Goal: Find specific page/section

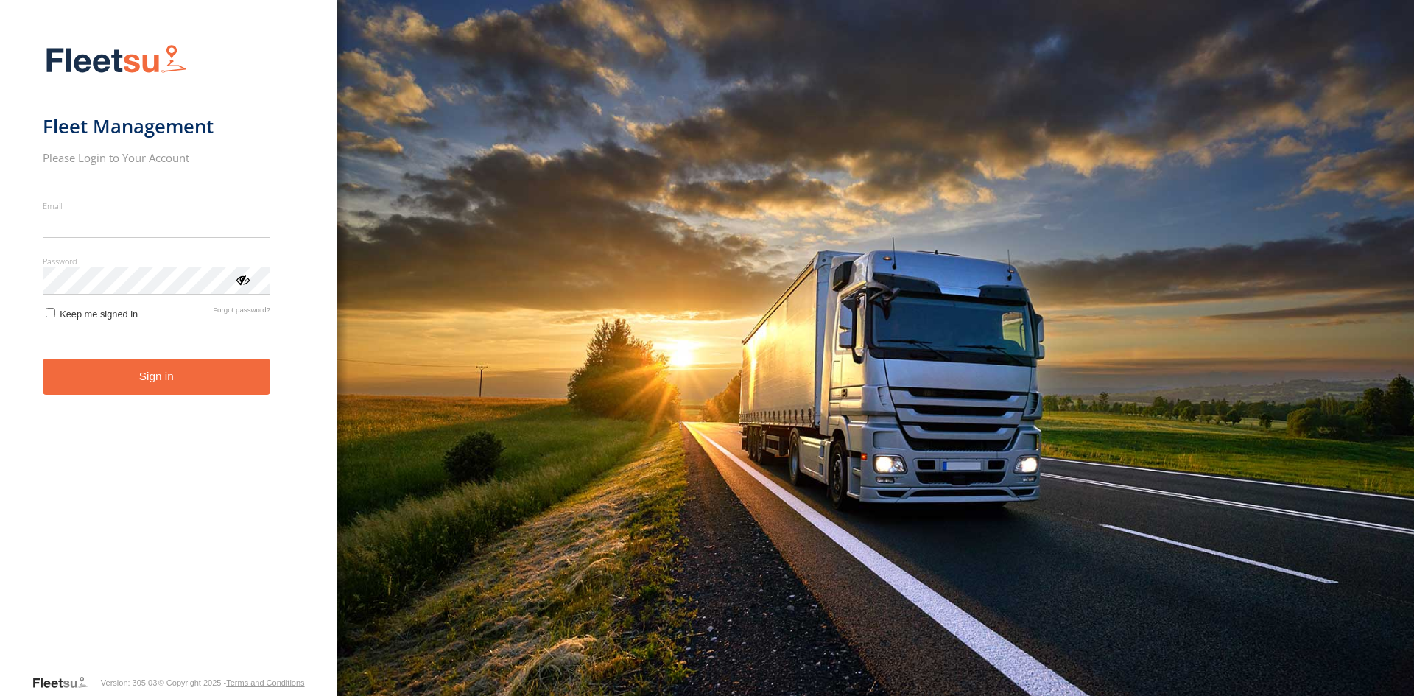
type input "**********"
click at [123, 392] on button "Sign in" at bounding box center [157, 377] width 228 height 36
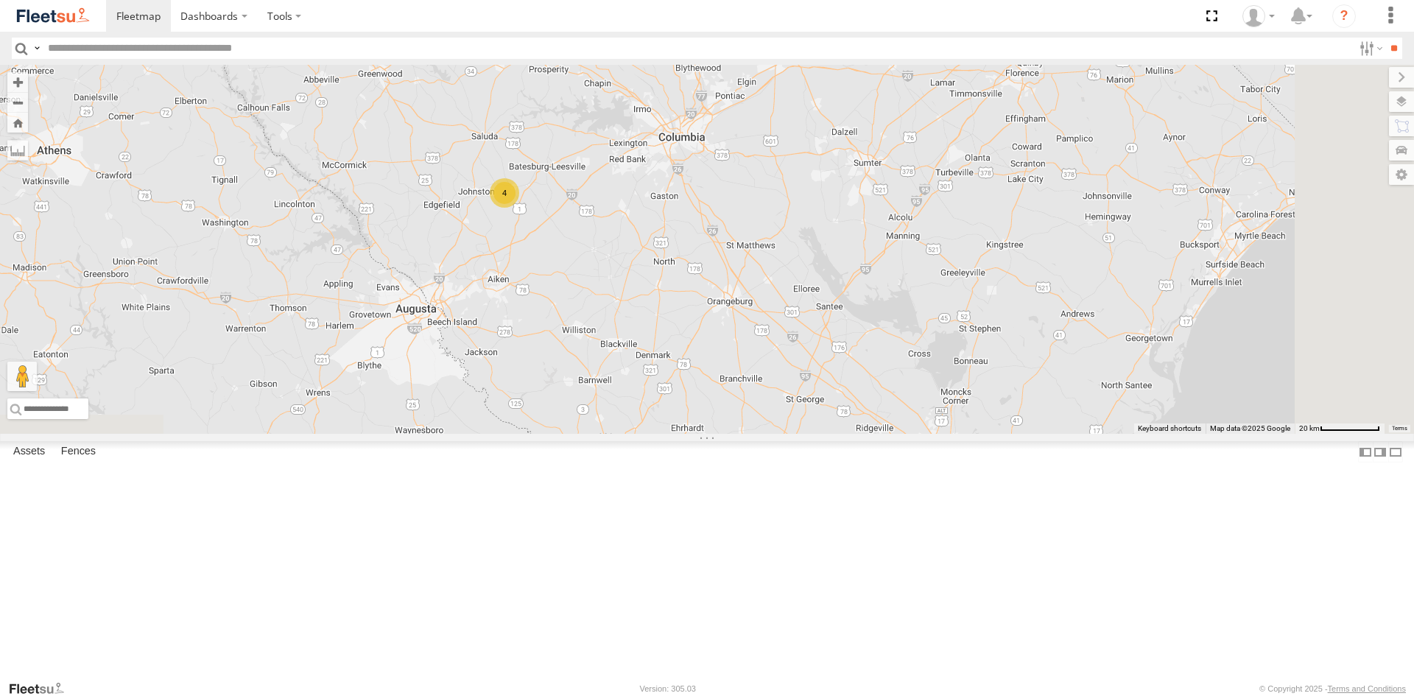
drag, startPoint x: 762, startPoint y: 534, endPoint x: 694, endPoint y: 295, distance: 248.0
click at [694, 295] on div "68440 68593 53557 5 2 4" at bounding box center [707, 249] width 1414 height 369
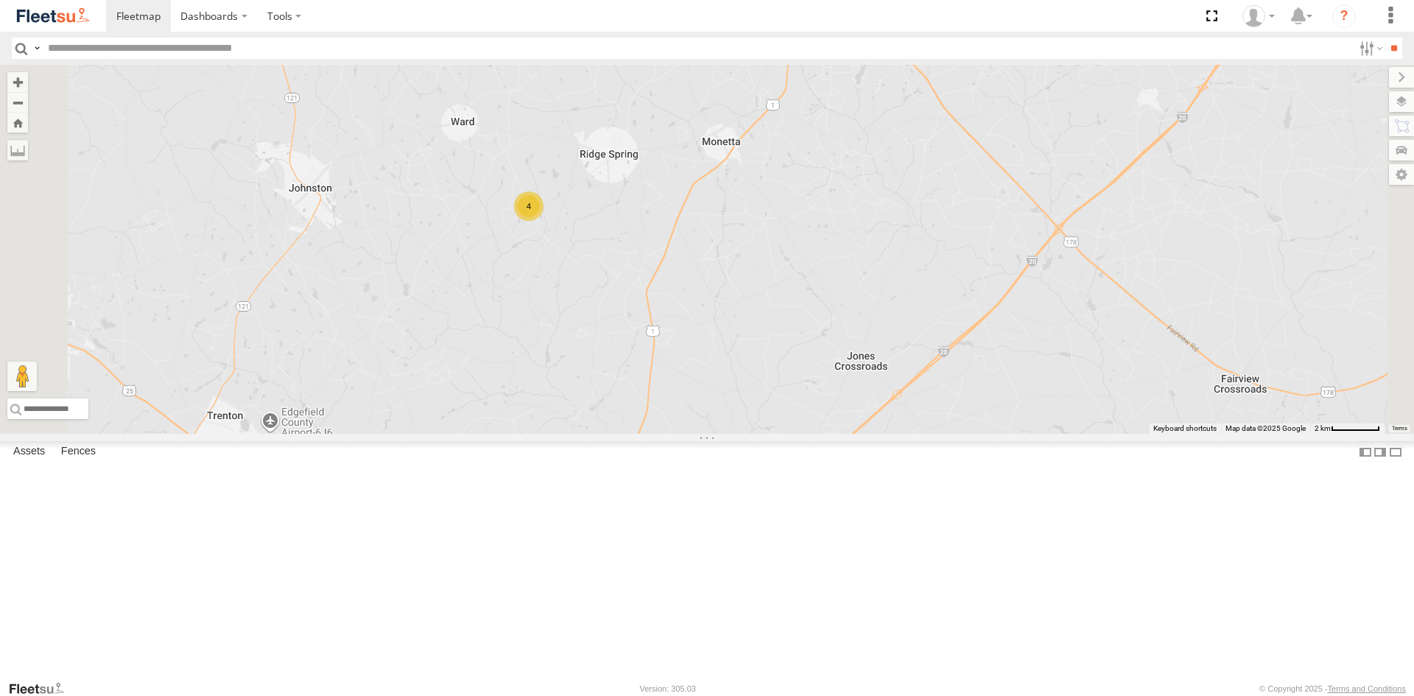
drag, startPoint x: 689, startPoint y: 289, endPoint x: 692, endPoint y: 358, distance: 69.3
click at [692, 358] on div "68440 68593 53557 4" at bounding box center [707, 249] width 1414 height 369
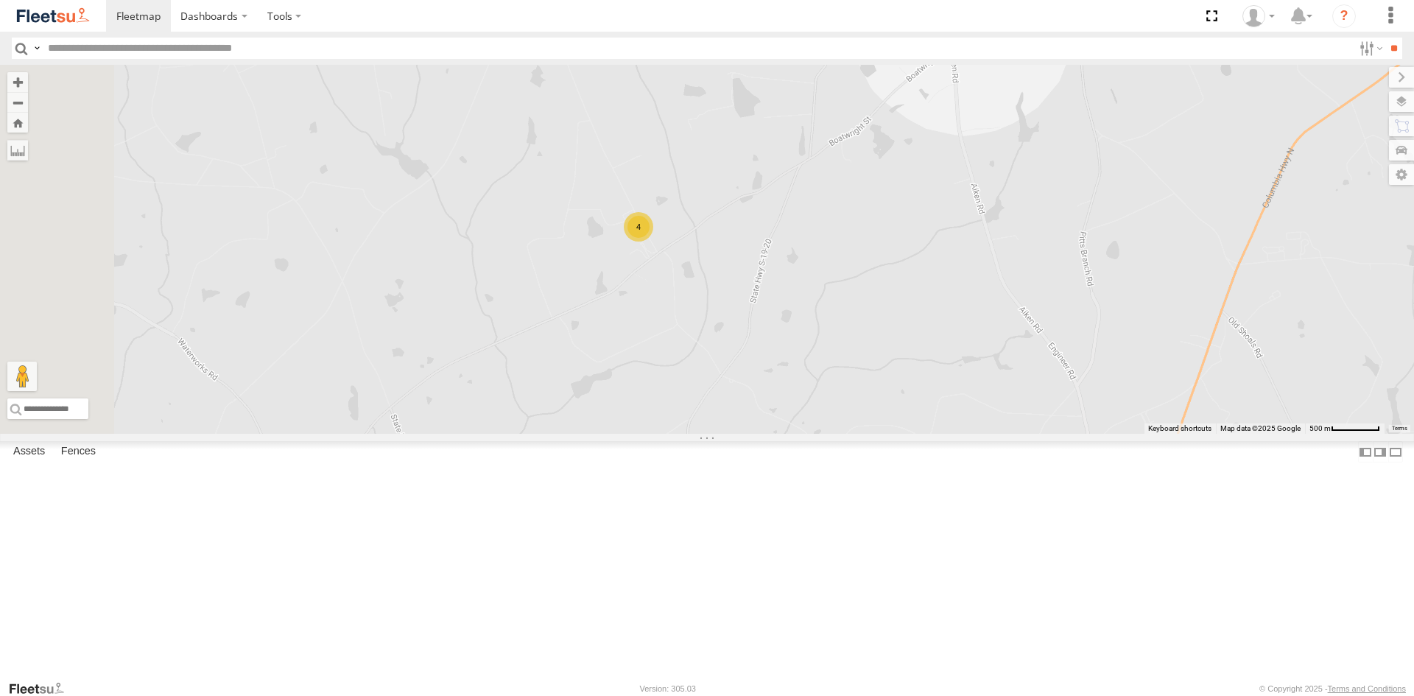
drag, startPoint x: 594, startPoint y: 284, endPoint x: 875, endPoint y: 238, distance: 284.4
click at [875, 238] on div "68440 68593 53557 4" at bounding box center [707, 249] width 1414 height 369
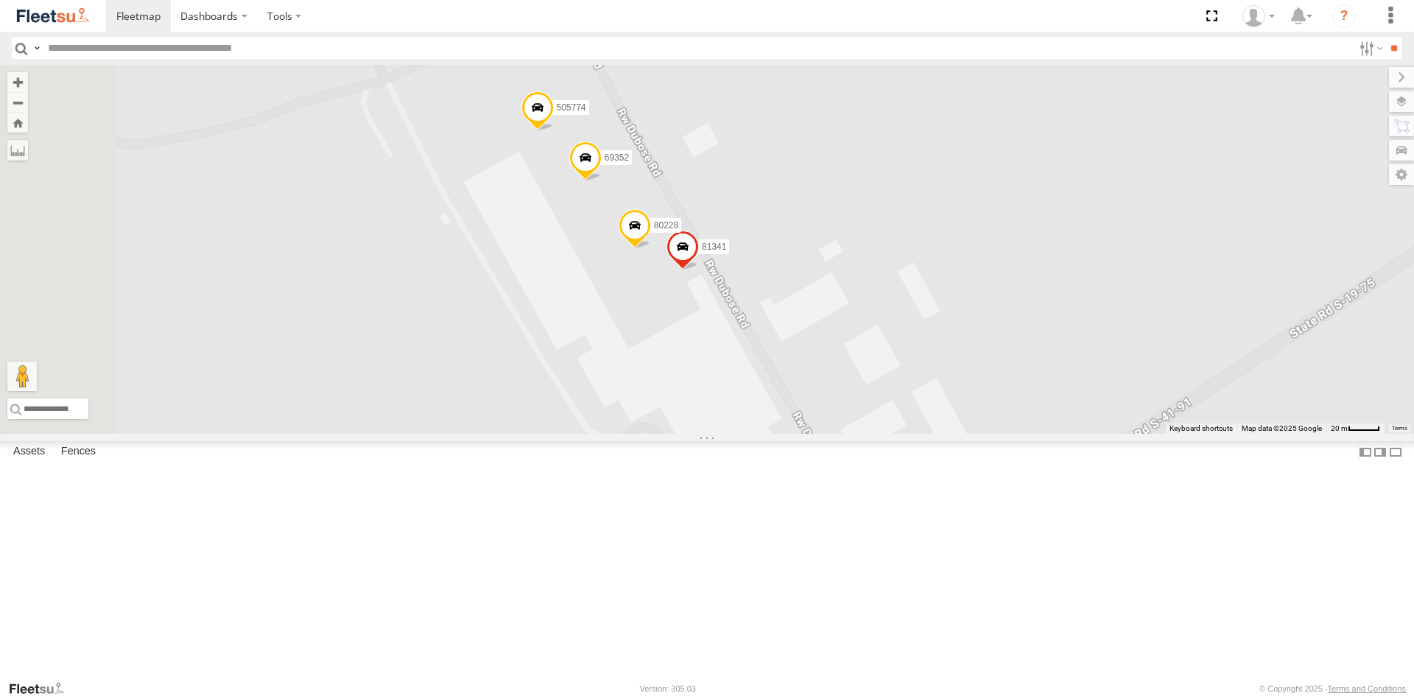
drag, startPoint x: 918, startPoint y: 256, endPoint x: 991, endPoint y: 345, distance: 116.2
click at [991, 345] on div "68440 68593 53557 69352 81341 80228 505774" at bounding box center [707, 249] width 1414 height 369
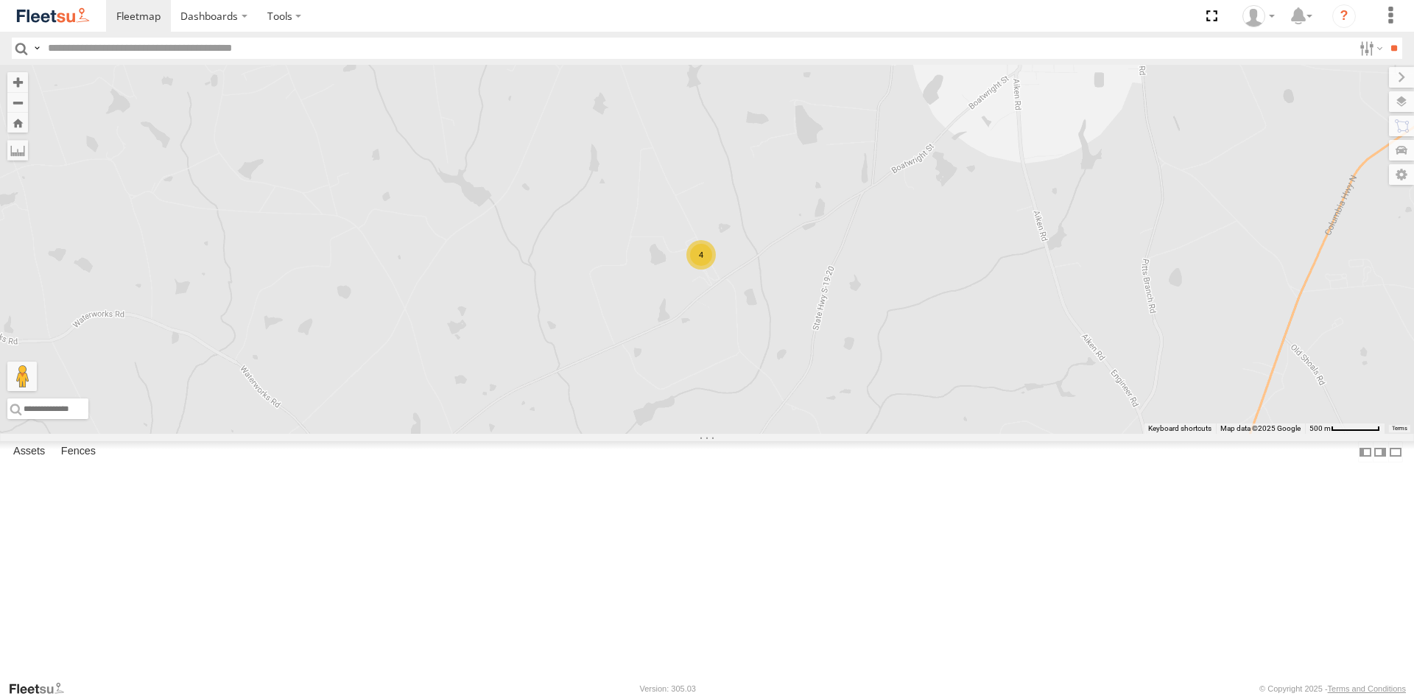
drag, startPoint x: 708, startPoint y: 291, endPoint x: 953, endPoint y: 379, distance: 259.7
click at [953, 379] on div "68440 68593 53557 4" at bounding box center [707, 249] width 1414 height 369
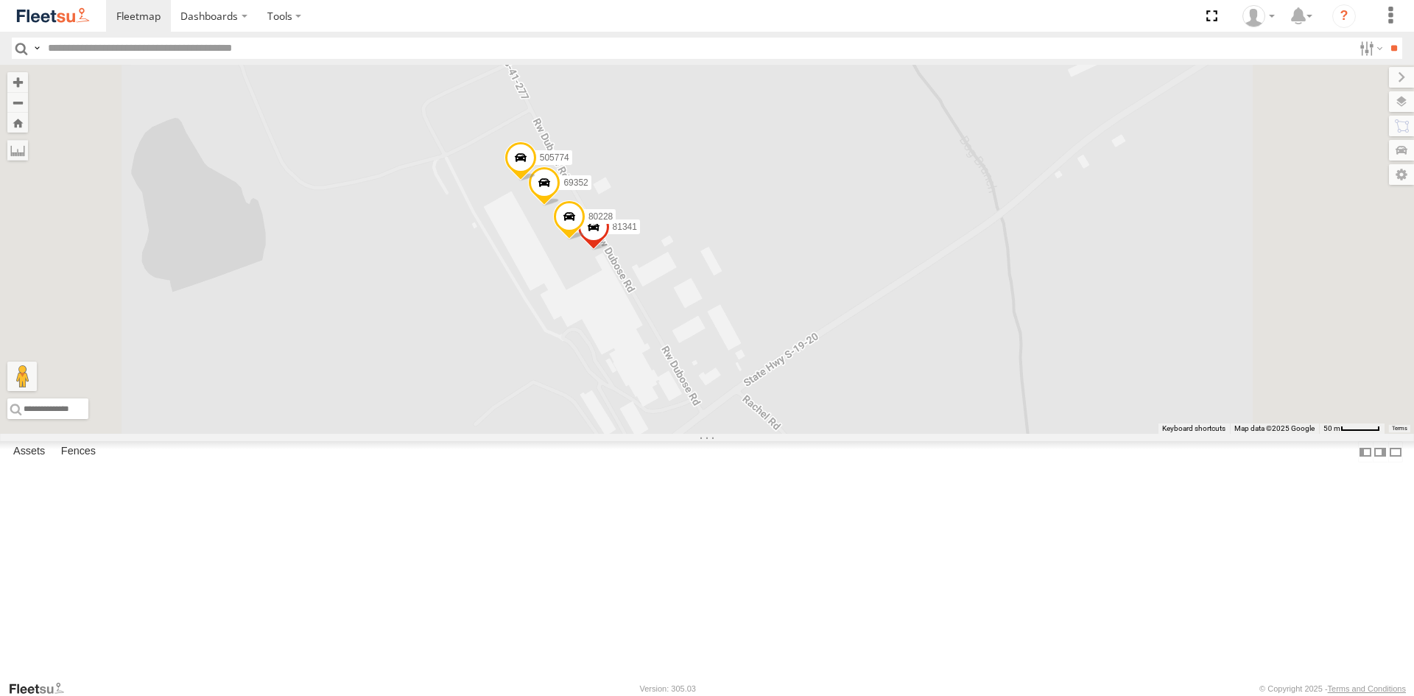
drag, startPoint x: 890, startPoint y: 491, endPoint x: 848, endPoint y: 407, distance: 94.2
click at [848, 407] on div "68440 68593 53557 69352 81341 80228 505774" at bounding box center [707, 249] width 1414 height 369
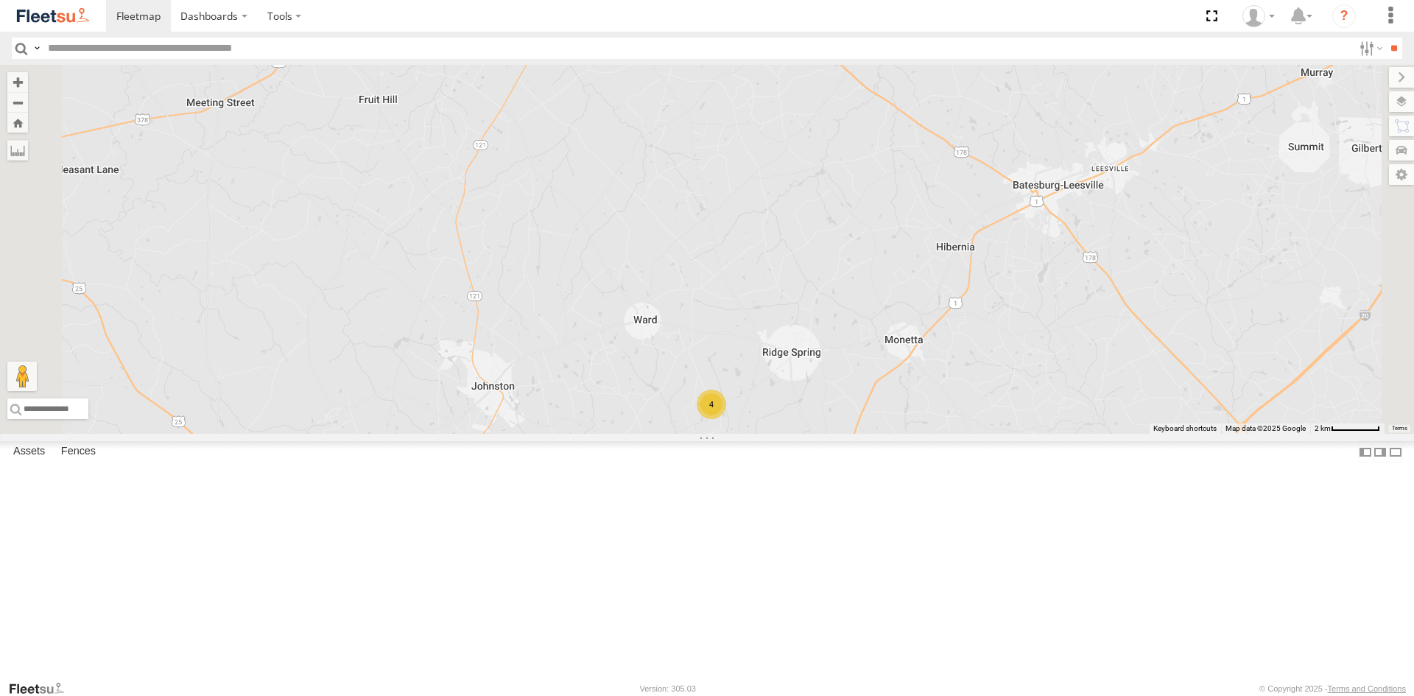
drag, startPoint x: 868, startPoint y: 225, endPoint x: 884, endPoint y: 388, distance: 163.6
click at [884, 388] on div "68440 68593 53557 4" at bounding box center [707, 249] width 1414 height 369
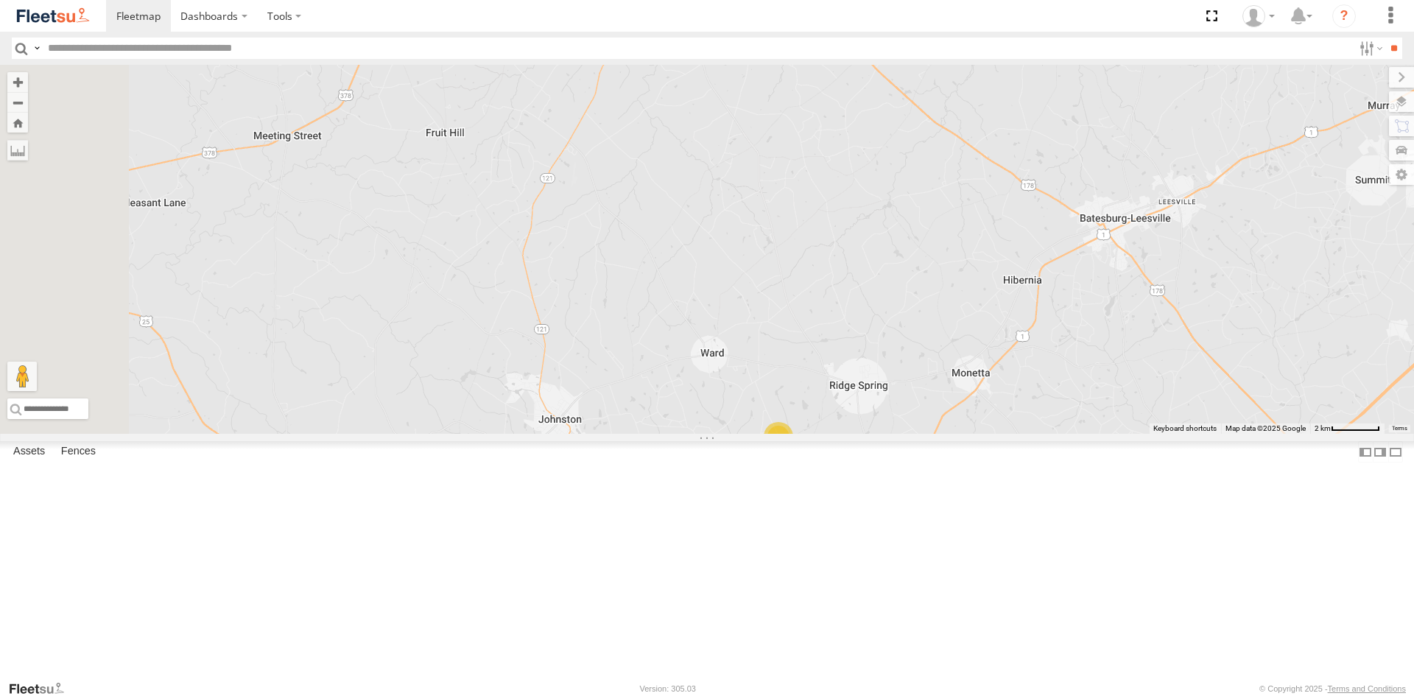
drag, startPoint x: 856, startPoint y: 271, endPoint x: 919, endPoint y: 314, distance: 75.8
click at [919, 314] on div "68440 68593 53557 4" at bounding box center [707, 249] width 1414 height 369
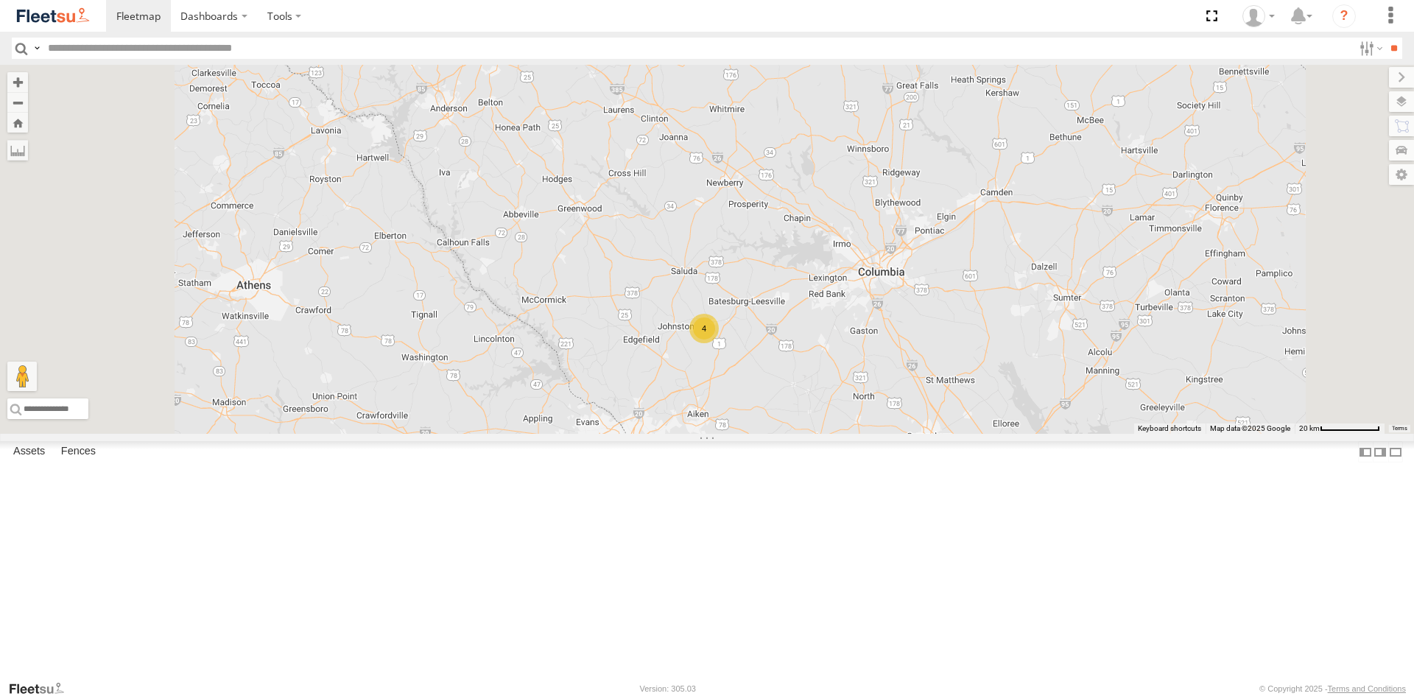
drag, startPoint x: 851, startPoint y: 191, endPoint x: 867, endPoint y: 312, distance: 121.8
click at [867, 312] on div "68440 68593 53557 5 4" at bounding box center [707, 249] width 1414 height 369
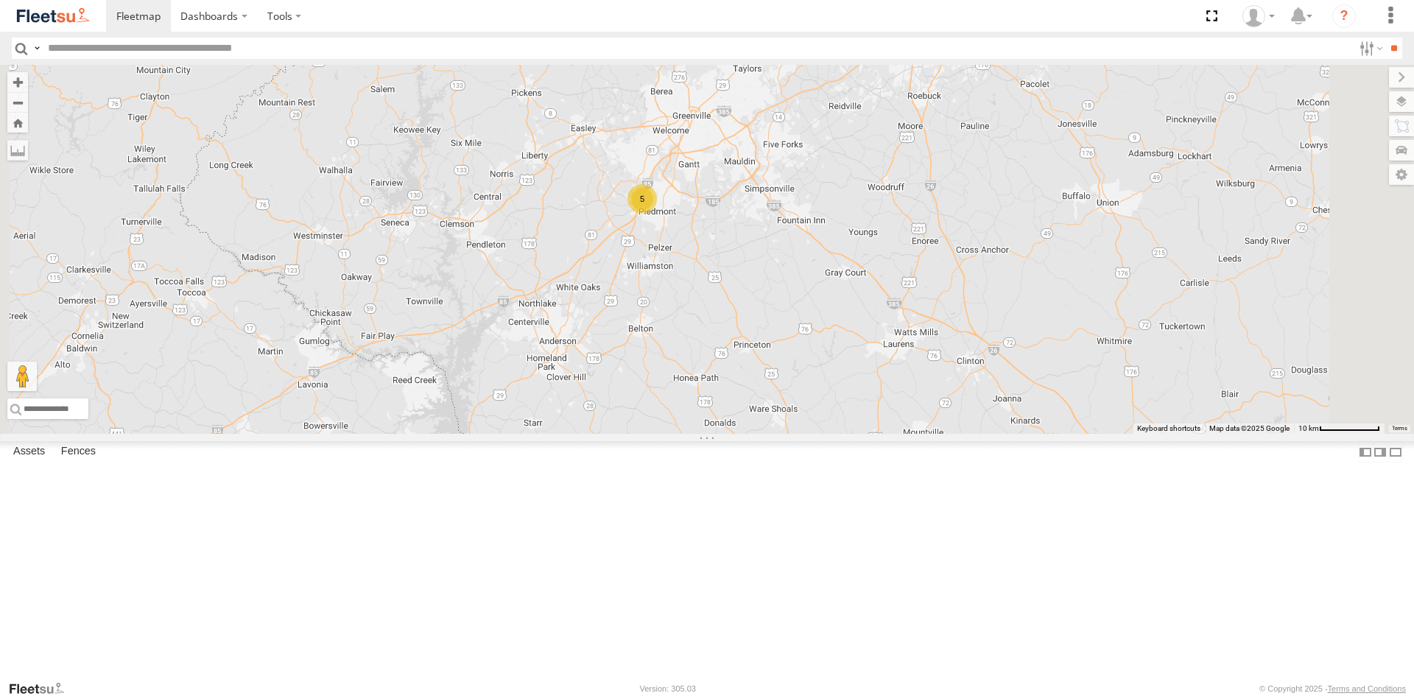
drag, startPoint x: 771, startPoint y: 229, endPoint x: 870, endPoint y: 373, distance: 174.2
click at [870, 373] on div "68440 68593 53557 5" at bounding box center [707, 249] width 1414 height 369
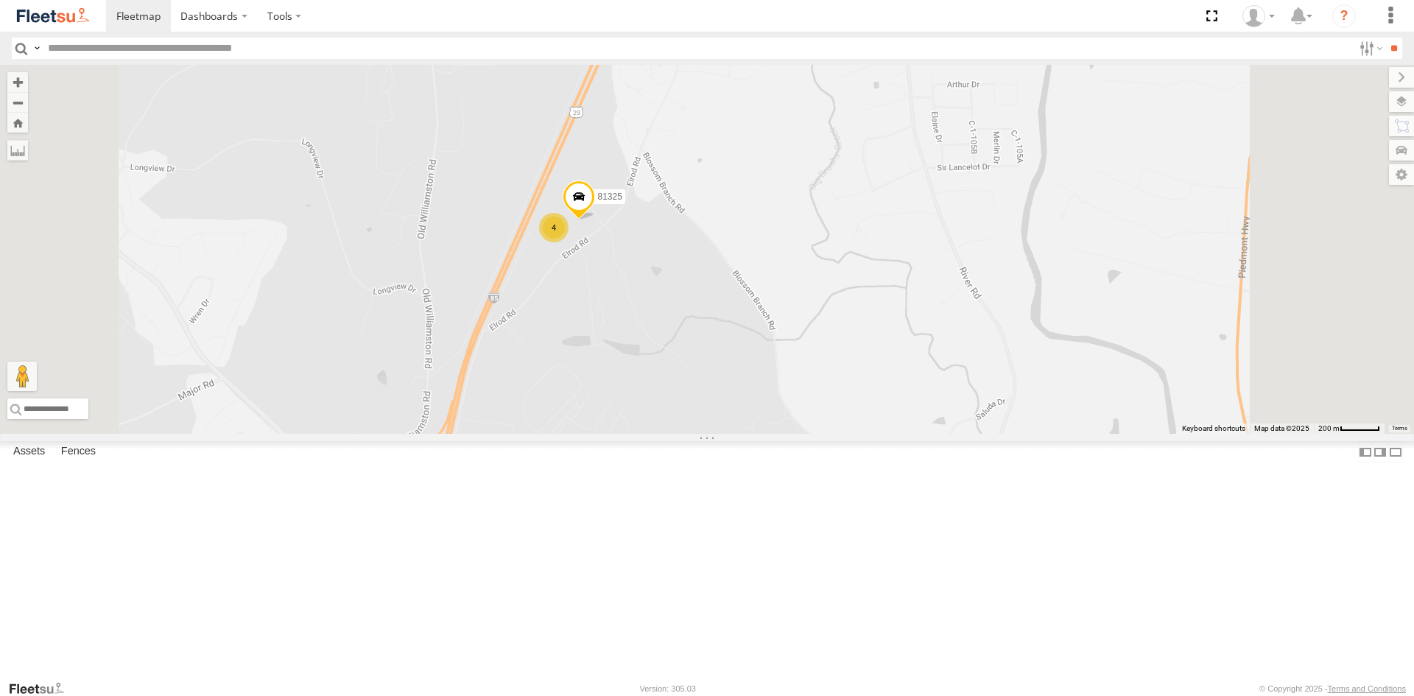
drag, startPoint x: 844, startPoint y: 288, endPoint x: 828, endPoint y: 460, distance: 173.0
click at [828, 434] on div "68440 68593 53557 4 81325" at bounding box center [707, 249] width 1414 height 369
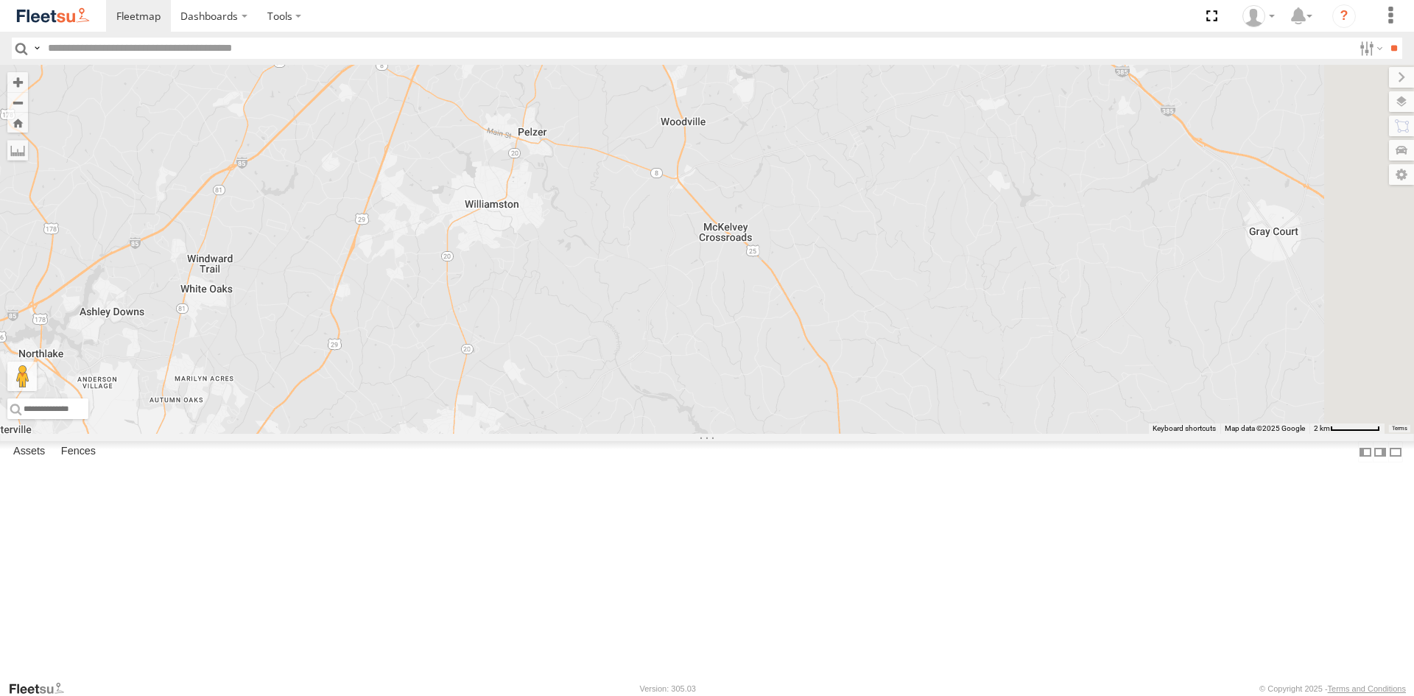
drag, startPoint x: 991, startPoint y: 386, endPoint x: 700, endPoint y: 129, distance: 388.7
click at [700, 129] on div "68440 68593 53557 5" at bounding box center [707, 249] width 1414 height 369
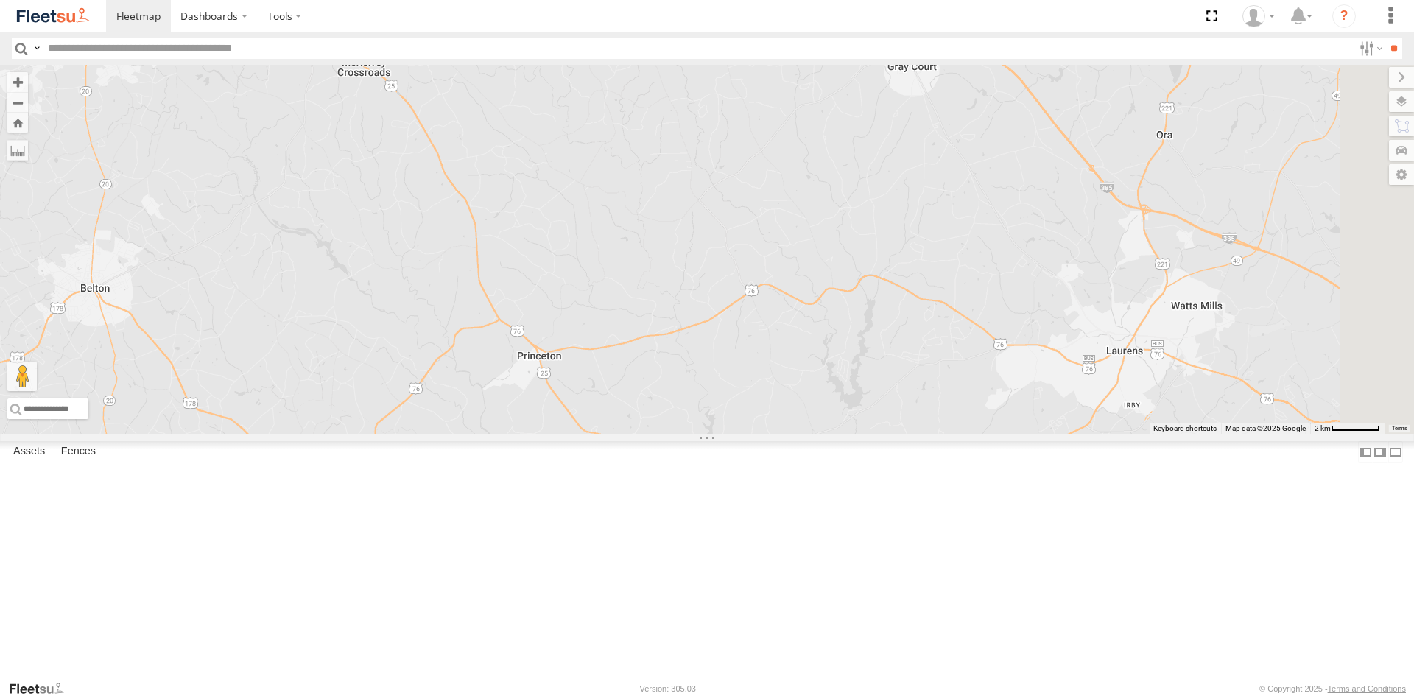
drag, startPoint x: 982, startPoint y: 261, endPoint x: 644, endPoint y: 133, distance: 360.5
click at [625, 99] on div "68440 68593 53557 5" at bounding box center [707, 249] width 1414 height 369
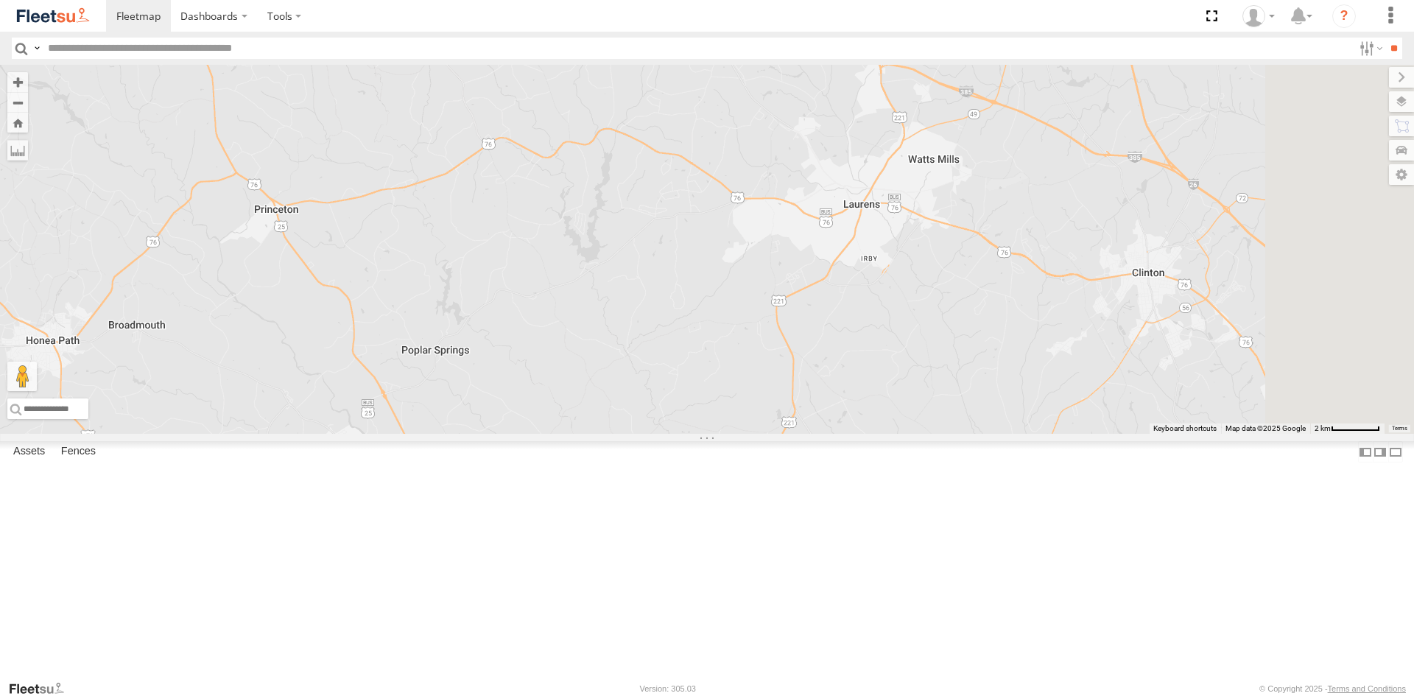
drag, startPoint x: 944, startPoint y: 310, endPoint x: 718, endPoint y: 173, distance: 264.3
click at [718, 175] on div "68440 68593 53557 5" at bounding box center [707, 249] width 1414 height 369
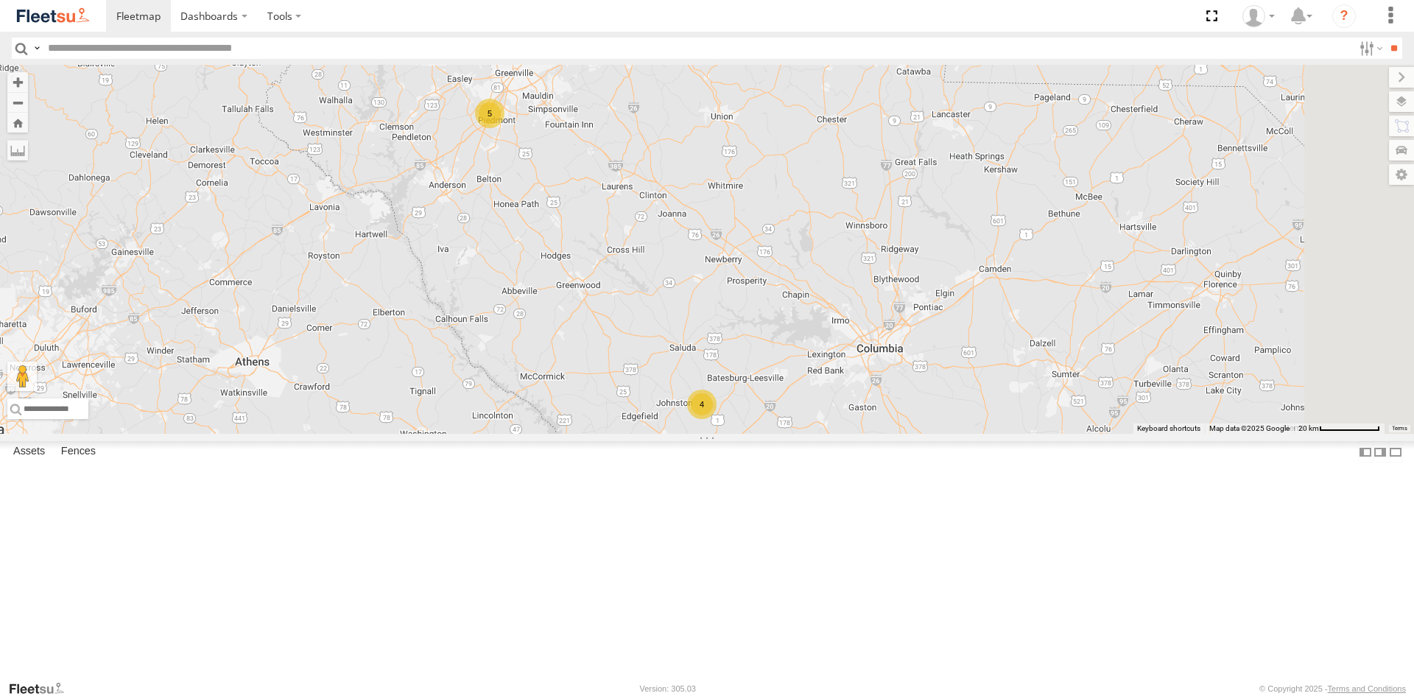
drag, startPoint x: 959, startPoint y: 509, endPoint x: 813, endPoint y: 342, distance: 221.8
click at [813, 342] on div "68440 68593 53557 5 2 2 4 4" at bounding box center [707, 249] width 1414 height 369
